Goal: Task Accomplishment & Management: Use online tool/utility

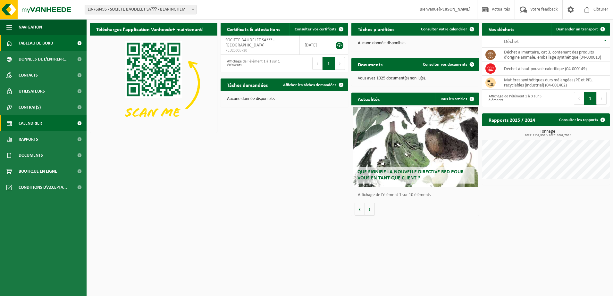
click at [40, 126] on span "Calendrier" at bounding box center [30, 123] width 23 height 16
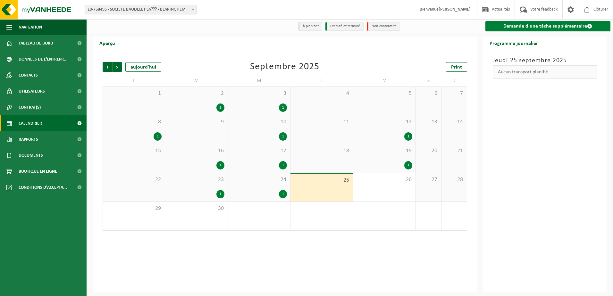
click at [521, 27] on link "Demande d'une tâche supplémentaire" at bounding box center [548, 26] width 125 height 10
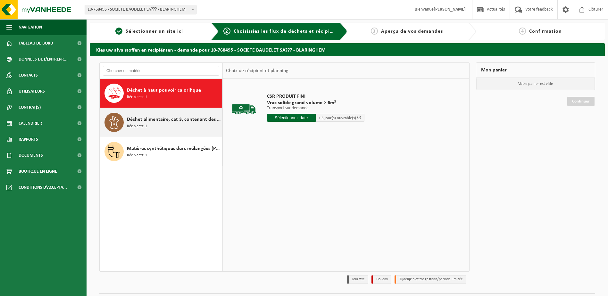
click at [160, 119] on span "Déchet alimentaire, cat 3, contenant des produits d'origine animale, emballage …" at bounding box center [174, 120] width 94 height 8
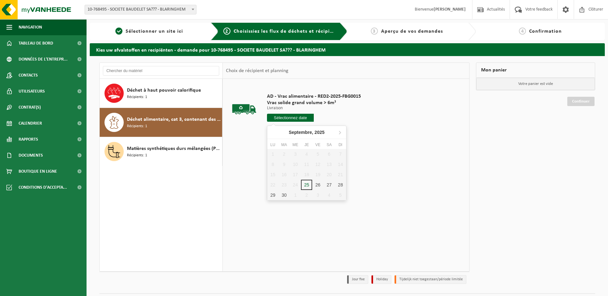
click at [293, 120] on input "text" at bounding box center [290, 118] width 47 height 8
click at [274, 196] on div "29" at bounding box center [272, 195] width 11 height 10
type input "à partir de 2025-09-29"
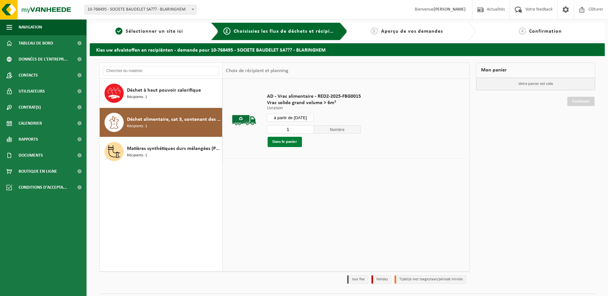
click at [277, 143] on button "Dans le panier" at bounding box center [285, 142] width 34 height 10
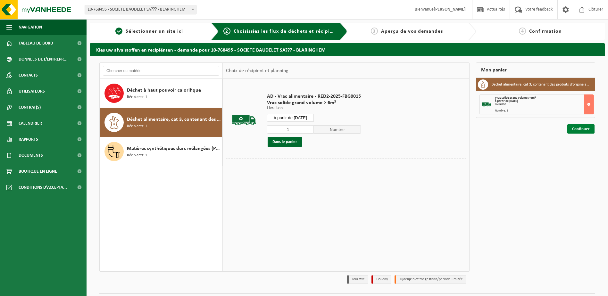
click at [579, 129] on link "Continuer" at bounding box center [581, 128] width 27 height 9
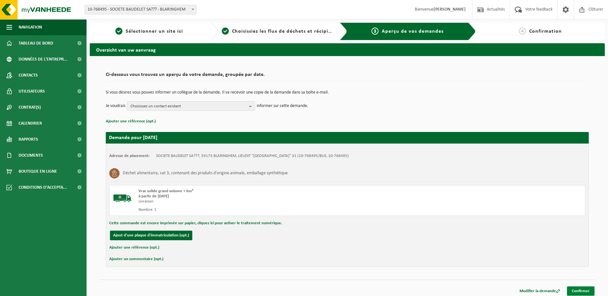
click at [585, 289] on link "Confirmer" at bounding box center [581, 291] width 28 height 9
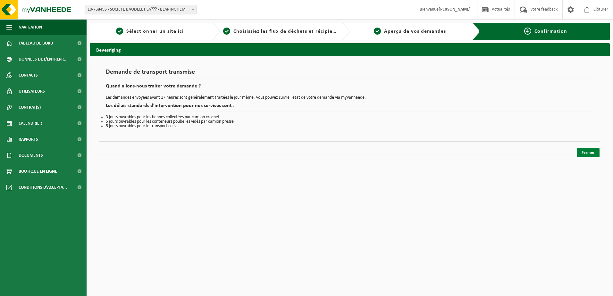
click at [590, 153] on link "Fermer" at bounding box center [588, 152] width 23 height 9
